Goal: Transaction & Acquisition: Purchase product/service

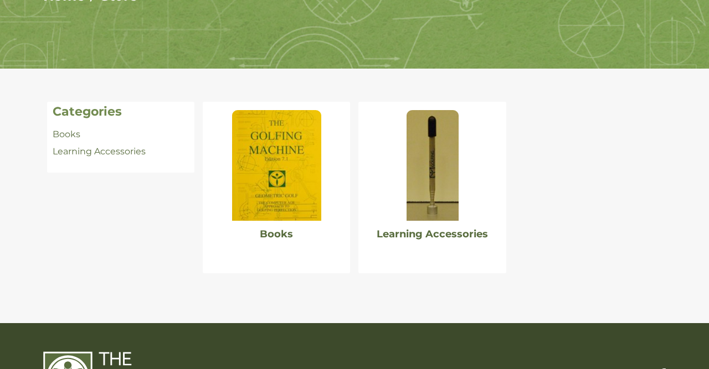
scroll to position [193, 0]
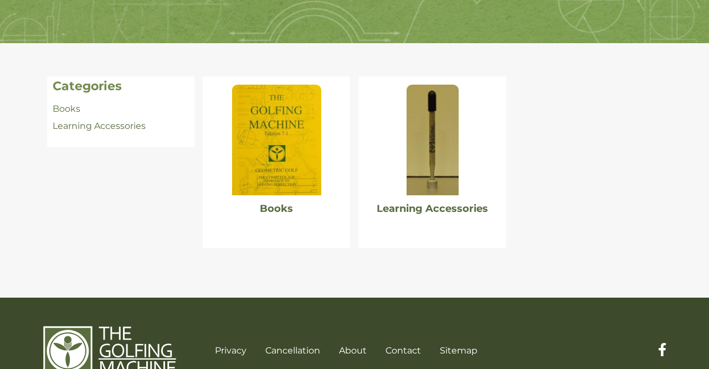
click at [322, 133] on div at bounding box center [276, 135] width 147 height 119
click at [288, 133] on img at bounding box center [276, 140] width 89 height 111
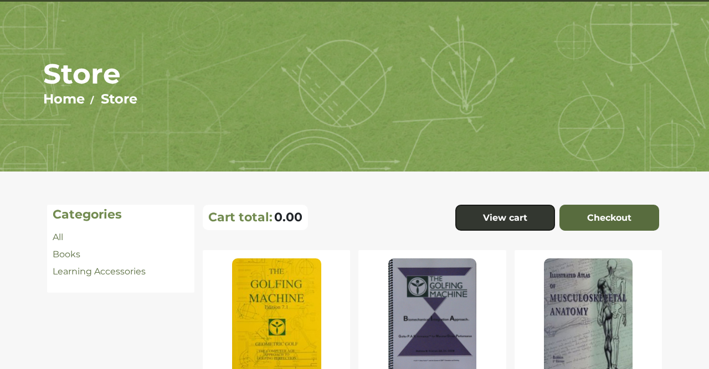
scroll to position [128, 0]
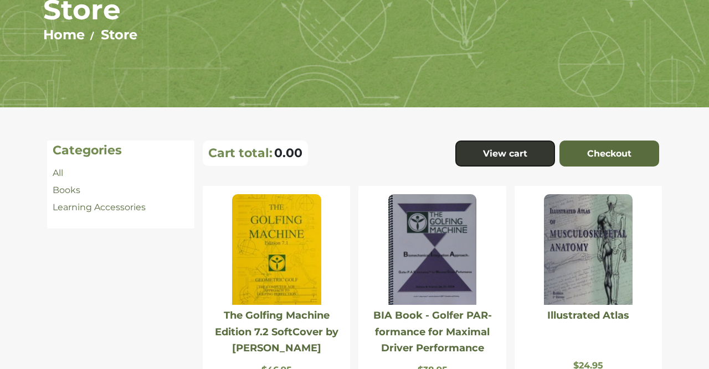
click at [289, 236] on img at bounding box center [276, 249] width 89 height 111
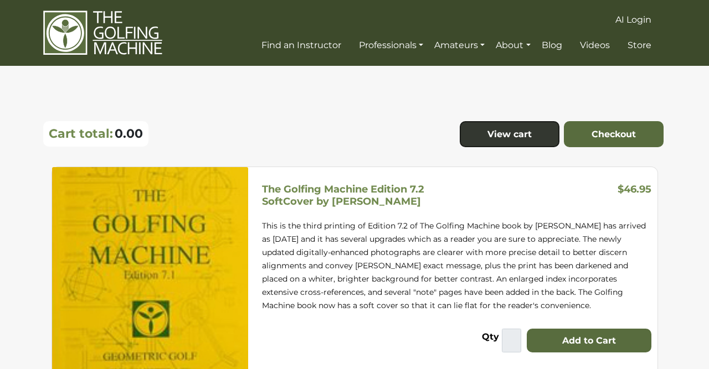
scroll to position [64, 0]
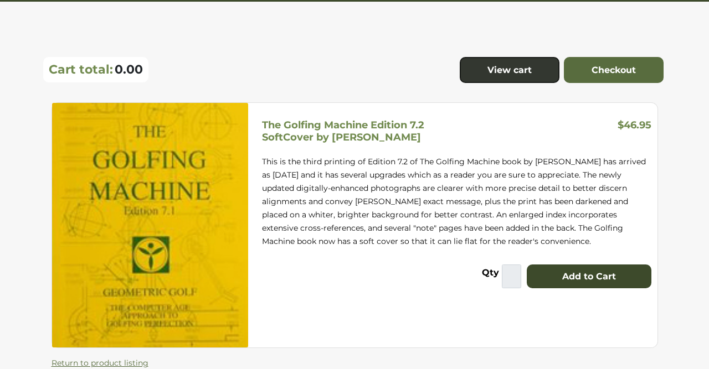
click at [589, 274] on button "Add to Cart" at bounding box center [588, 277] width 125 height 24
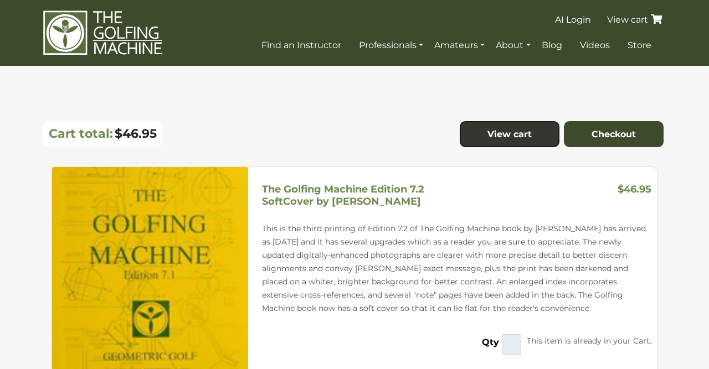
click at [624, 135] on link "Checkout" at bounding box center [613, 134] width 100 height 27
